Goal: Task Accomplishment & Management: Use online tool/utility

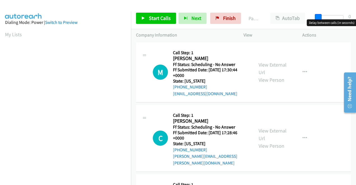
drag, startPoint x: 319, startPoint y: 17, endPoint x: 357, endPoint y: 8, distance: 39.1
click at [356, 8] on html "Start Calls Pause Next Finish Paused AutoTab AutoTab 0 Company Information Info…" at bounding box center [178, 13] width 356 height 27
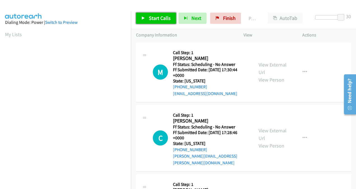
click at [154, 16] on span "Start Calls" at bounding box center [160, 18] width 22 height 6
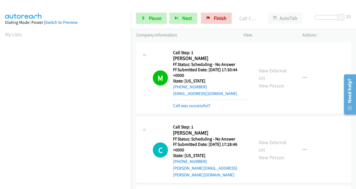
scroll to position [126, 0]
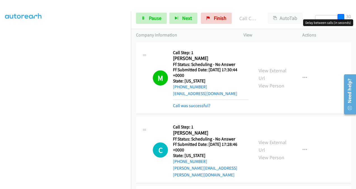
drag, startPoint x: 343, startPoint y: 14, endPoint x: 348, endPoint y: 16, distance: 5.4
click at [348, 16] on div "Start Calls Pause Next Finish Call Completed AutoTab AutoTab 30" at bounding box center [243, 19] width 225 height 22
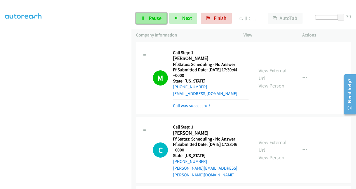
click at [160, 16] on span "Pause" at bounding box center [155, 18] width 13 height 6
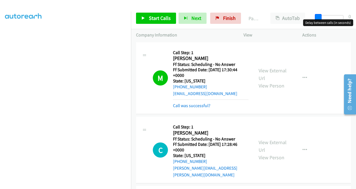
drag, startPoint x: 339, startPoint y: 18, endPoint x: 309, endPoint y: 20, distance: 29.8
click at [309, 20] on body "Start Calls Pause Next Finish Paused AutoTab AutoTab 0 Company Information Info…" at bounding box center [178, 13] width 356 height 27
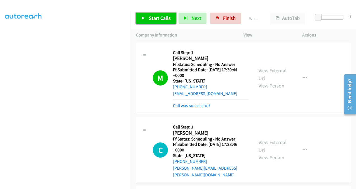
click at [162, 16] on span "Start Calls" at bounding box center [160, 18] width 22 height 6
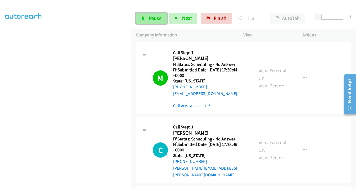
click at [156, 17] on span "Pause" at bounding box center [155, 18] width 13 height 6
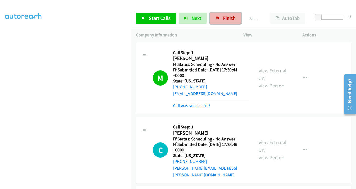
click at [229, 19] on span "Finish" at bounding box center [229, 18] width 13 height 6
